Goal: Communication & Community: Answer question/provide support

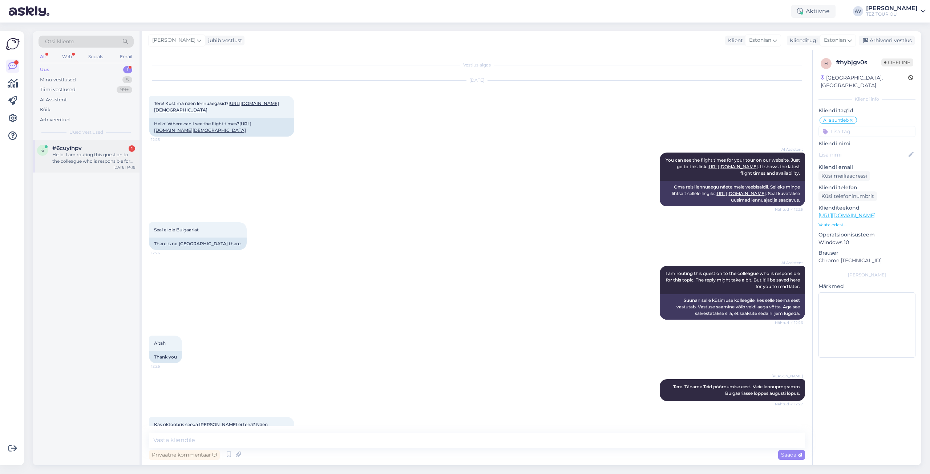
scroll to position [324, 0]
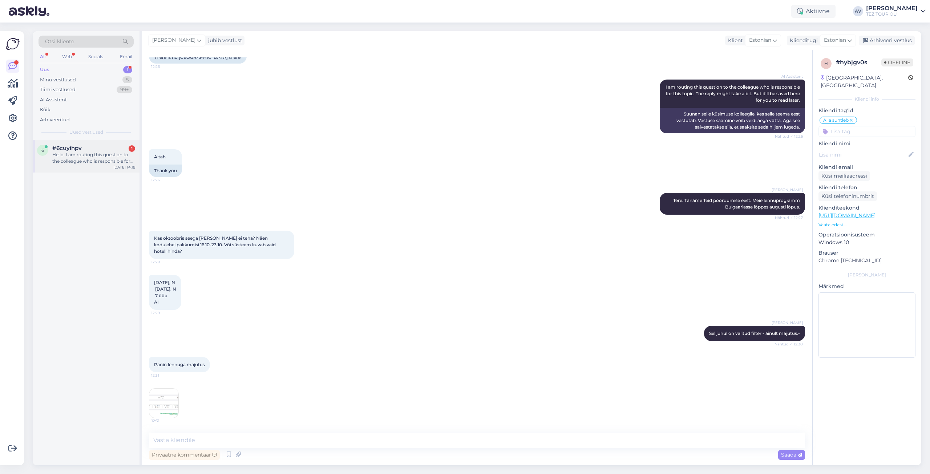
click at [114, 148] on div "#6cuyihpv 1" at bounding box center [93, 148] width 83 height 7
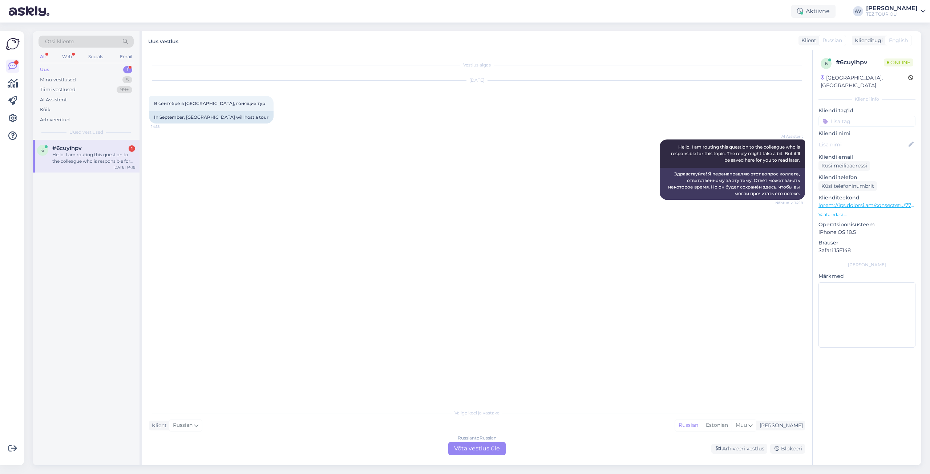
click at [484, 446] on div "Russian to Russian Võta vestlus üle" at bounding box center [476, 448] width 57 height 13
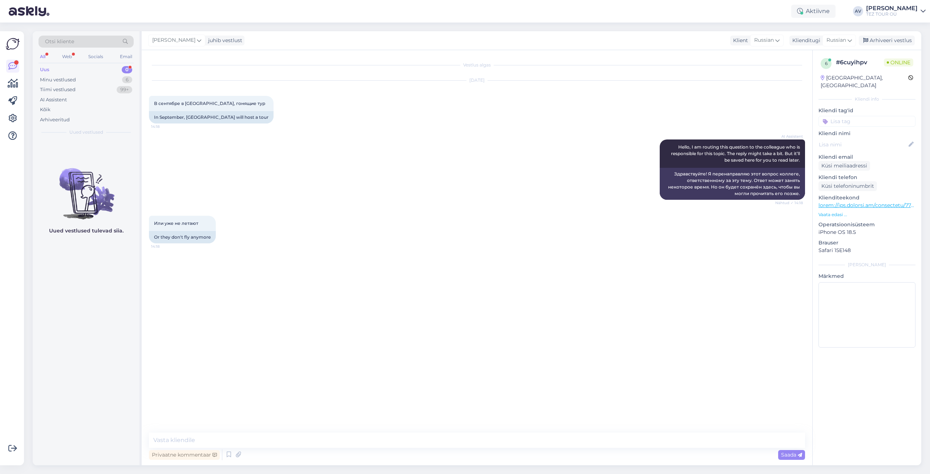
click at [839, 116] on input at bounding box center [867, 121] width 97 height 11
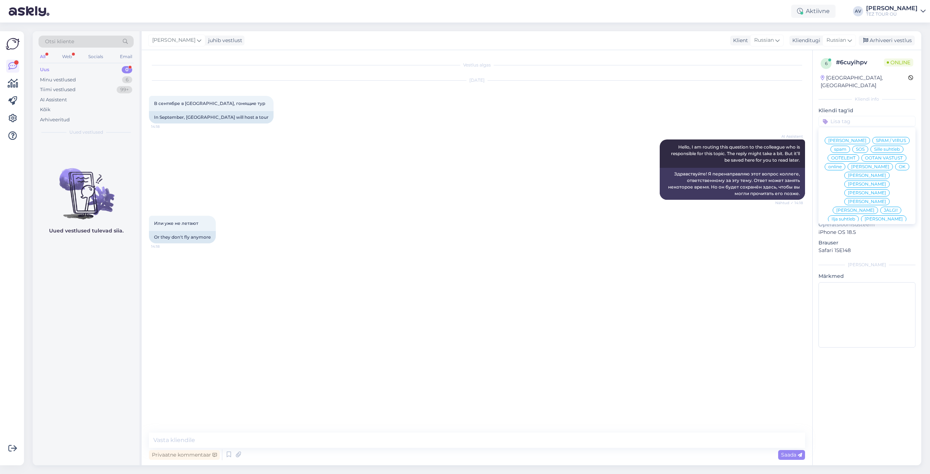
click at [856, 252] on span "Alla suhtleb" at bounding box center [867, 254] width 25 height 4
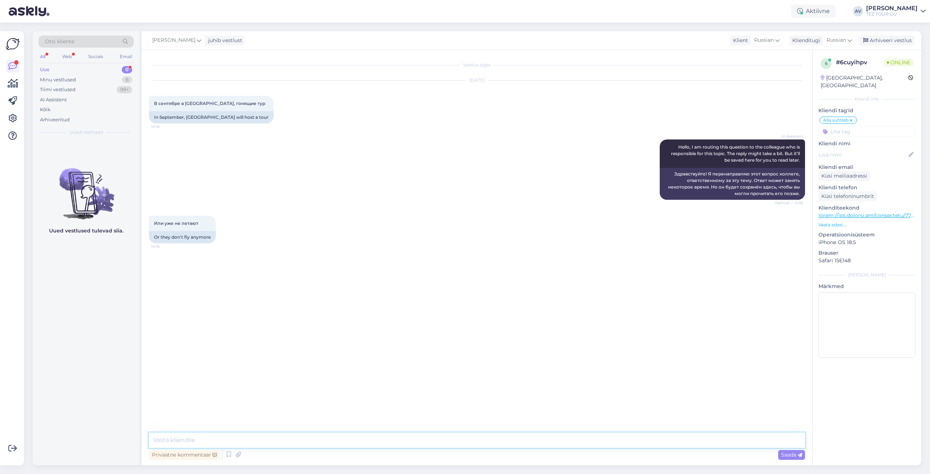
click at [491, 440] on textarea at bounding box center [477, 440] width 656 height 15
click at [219, 440] on textarea "Добрый день. В сентчбре рейсов еще нет." at bounding box center [477, 440] width 656 height 15
type textarea "Добрый день. В сентябре рейсов еще нет."
click at [794, 449] on div "Privaatne kommentaar Saada" at bounding box center [477, 455] width 656 height 14
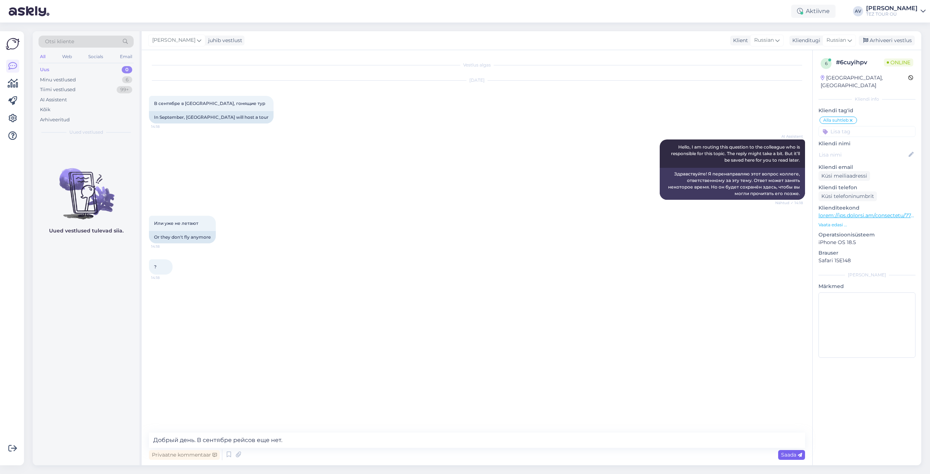
click at [794, 452] on span "Saada" at bounding box center [791, 455] width 21 height 7
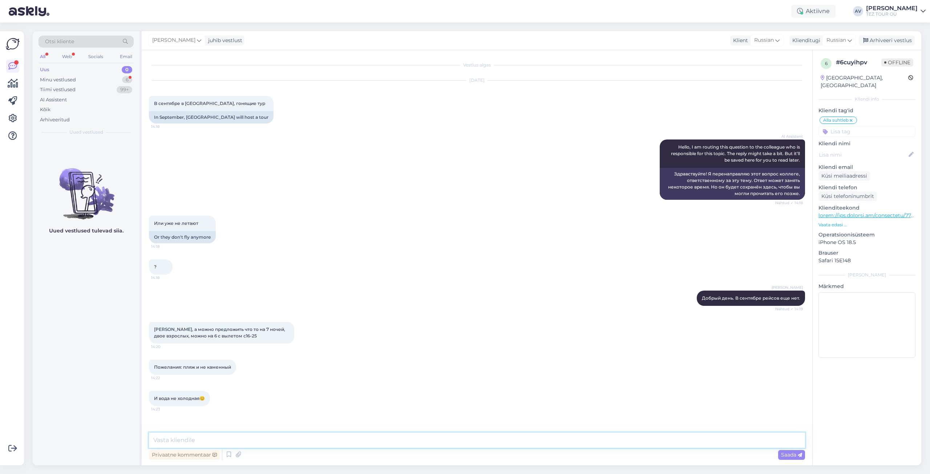
click at [266, 437] on textarea at bounding box center [477, 440] width 656 height 15
type textarea "V"
type textarea "Мы можем предложить отдых в Тцрции или [GEOGRAPHIC_DATA]."
